Goal: Information Seeking & Learning: Learn about a topic

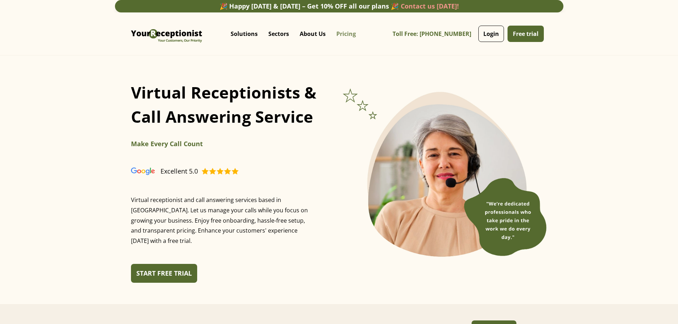
click at [339, 38] on link "Pricing" at bounding box center [346, 33] width 30 height 21
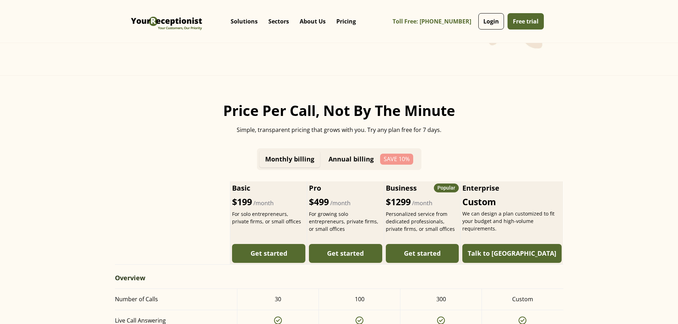
scroll to position [249, 0]
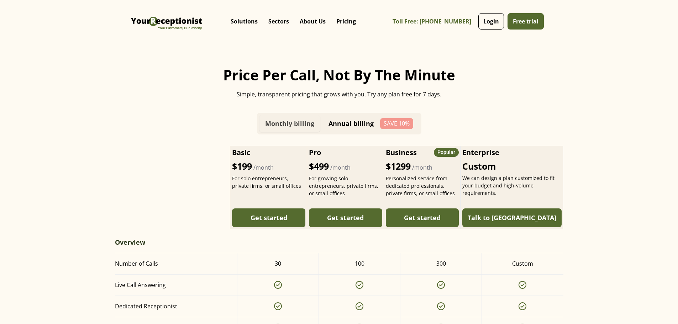
click at [300, 132] on link "Monthly billing" at bounding box center [290, 123] width 61 height 17
click at [350, 127] on div "Annual billing" at bounding box center [351, 123] width 45 height 7
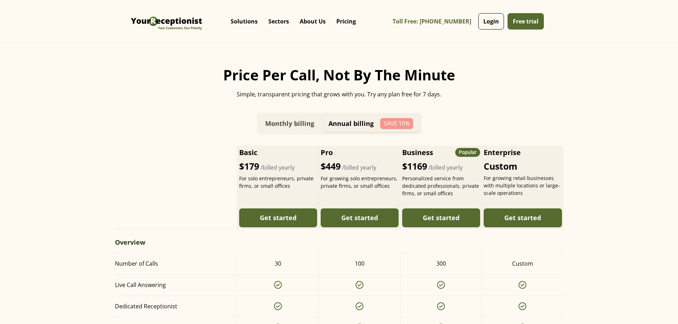
click at [292, 127] on div "Monthly billing" at bounding box center [289, 123] width 49 height 7
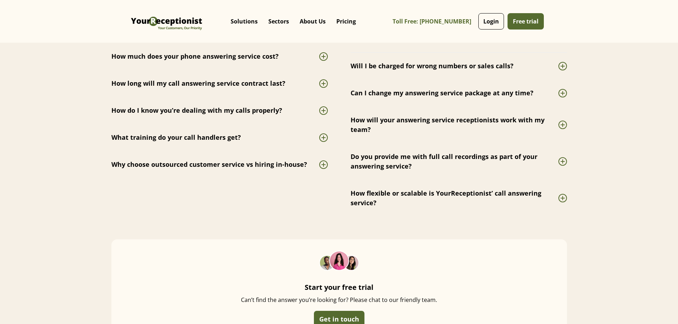
scroll to position [1744, 0]
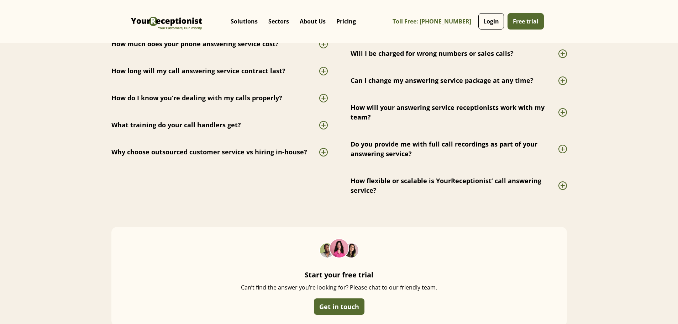
click at [321, 157] on div at bounding box center [323, 152] width 9 height 9
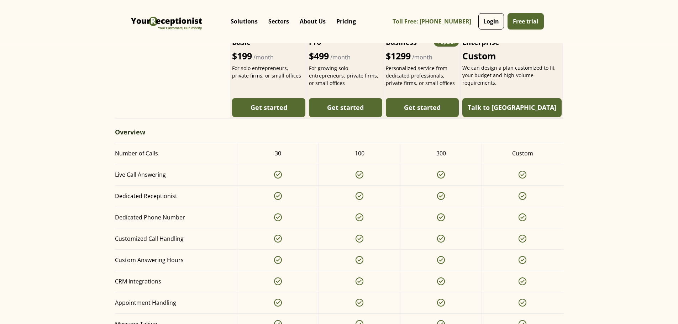
scroll to position [0, 0]
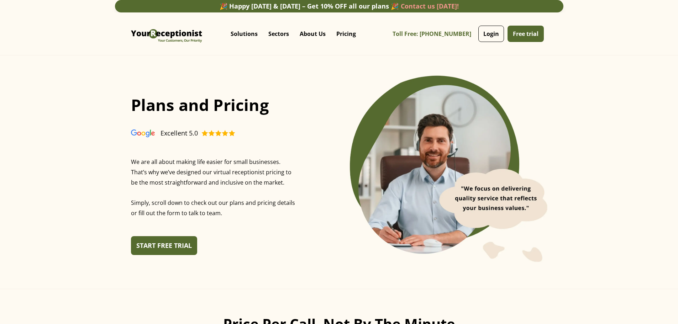
drag, startPoint x: 496, startPoint y: 252, endPoint x: 458, endPoint y: 137, distance: 120.8
click at [179, 33] on img "home" at bounding box center [166, 34] width 75 height 32
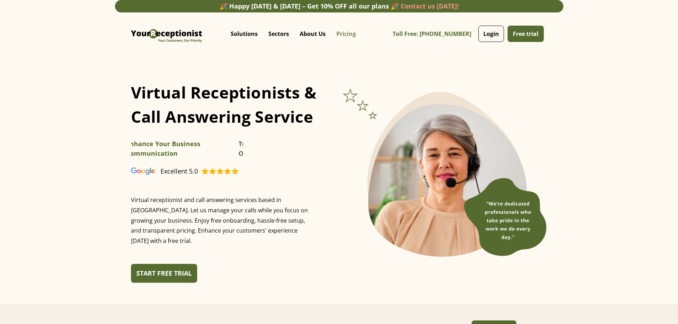
click at [334, 33] on link "Pricing" at bounding box center [346, 33] width 30 height 21
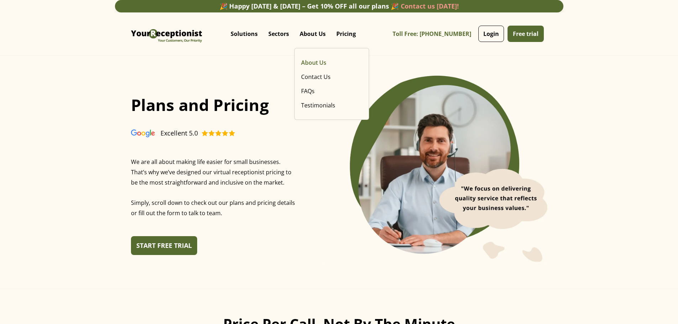
click at [311, 58] on link "About Us" at bounding box center [331, 63] width 67 height 14
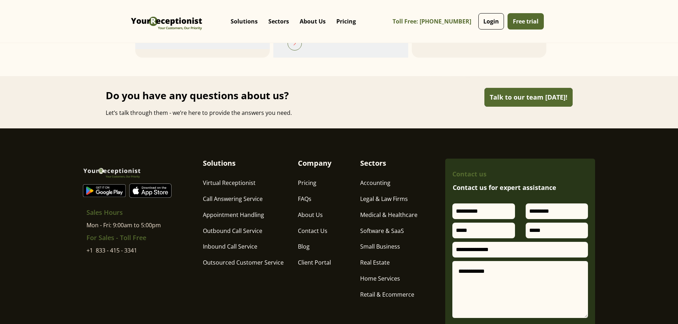
scroll to position [1353, 0]
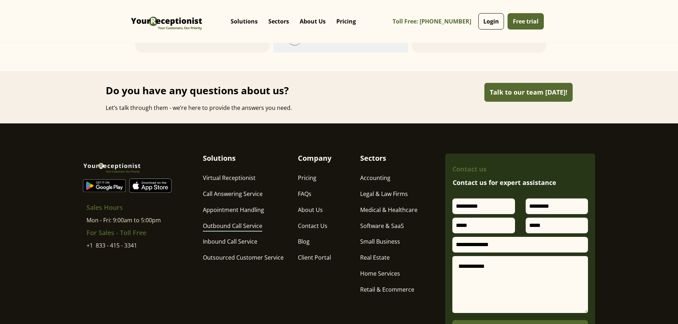
click at [250, 227] on link "Outbound Call Service" at bounding box center [232, 227] width 59 height 10
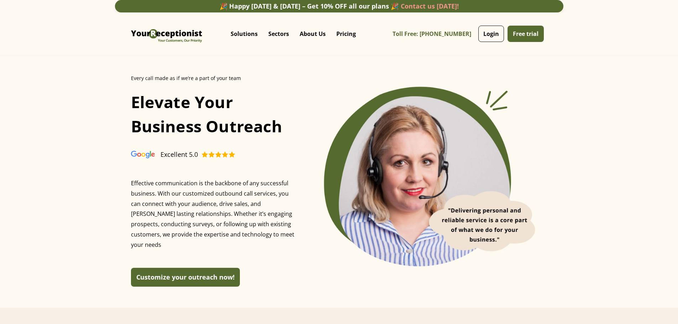
drag, startPoint x: 420, startPoint y: 281, endPoint x: 395, endPoint y: 158, distance: 126.1
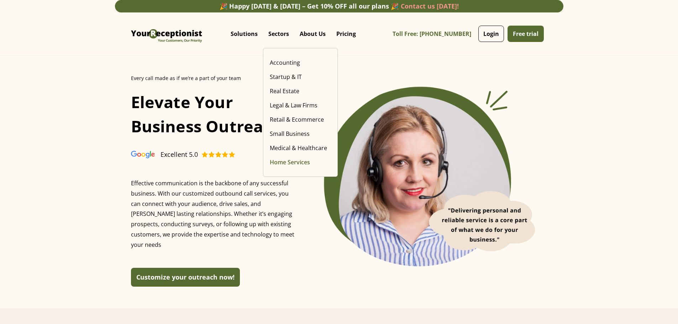
click at [270, 157] on link "Home Services" at bounding box center [300, 162] width 67 height 14
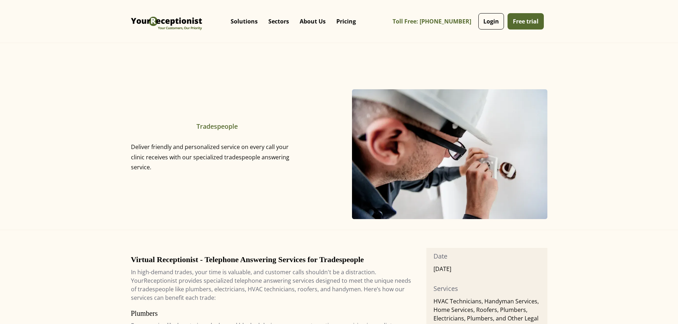
drag, startPoint x: 443, startPoint y: 195, endPoint x: 316, endPoint y: 72, distance: 176.0
click at [340, 21] on link "Pricing" at bounding box center [346, 21] width 30 height 21
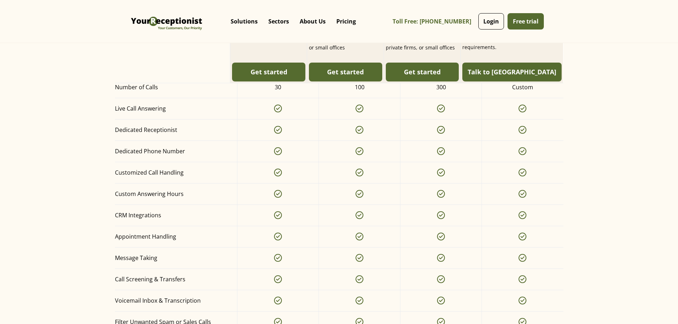
scroll to position [427, 0]
